Goal: Navigation & Orientation: Find specific page/section

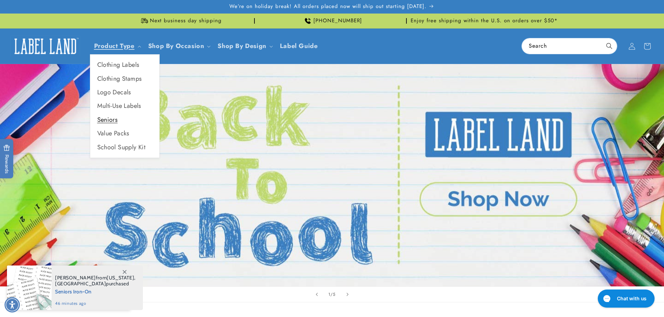
click at [110, 121] on link "Seniors" at bounding box center [124, 120] width 69 height 14
click at [116, 69] on link "Clothing Labels" at bounding box center [124, 65] width 69 height 14
